Goal: Find specific page/section: Find specific page/section

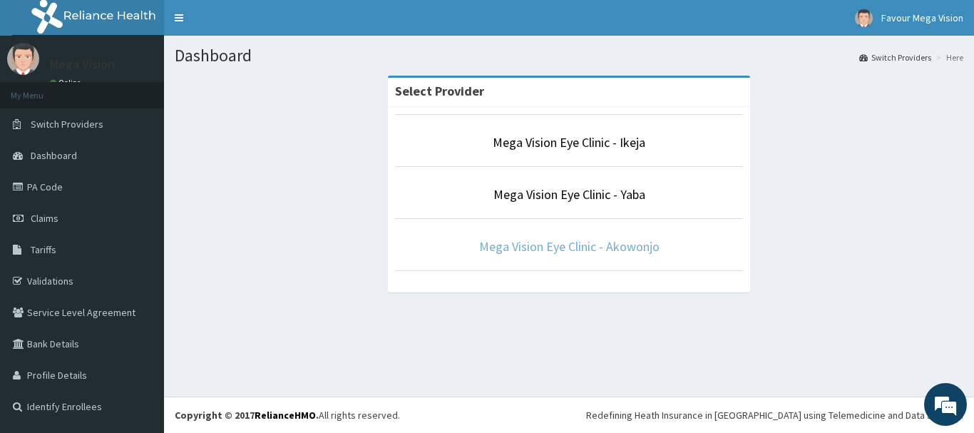
click at [620, 250] on link "Mega Vision Eye Clinic - Akowonjo" at bounding box center [569, 246] width 180 height 16
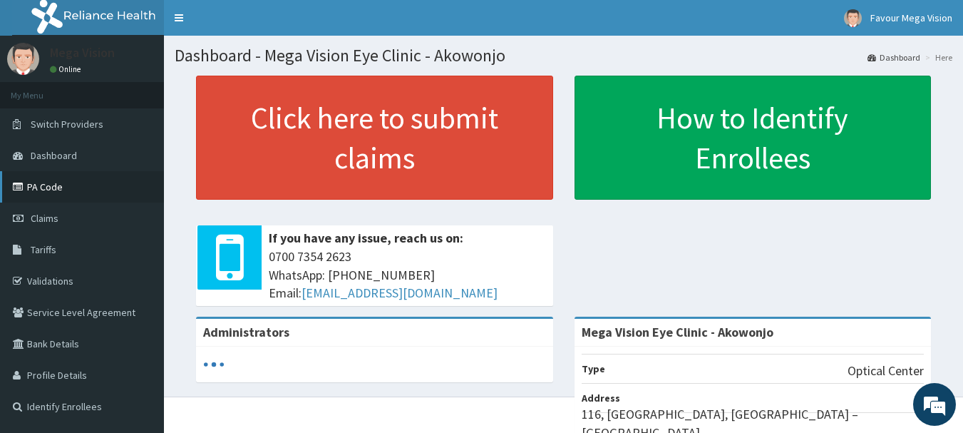
click at [61, 188] on link "PA Code" at bounding box center [82, 186] width 164 height 31
click at [585, 215] on div "Click here to submit claims If you have any issue, reach us on: [PHONE_NUMBER] …" at bounding box center [564, 196] width 778 height 241
